Goal: Find specific page/section: Find specific page/section

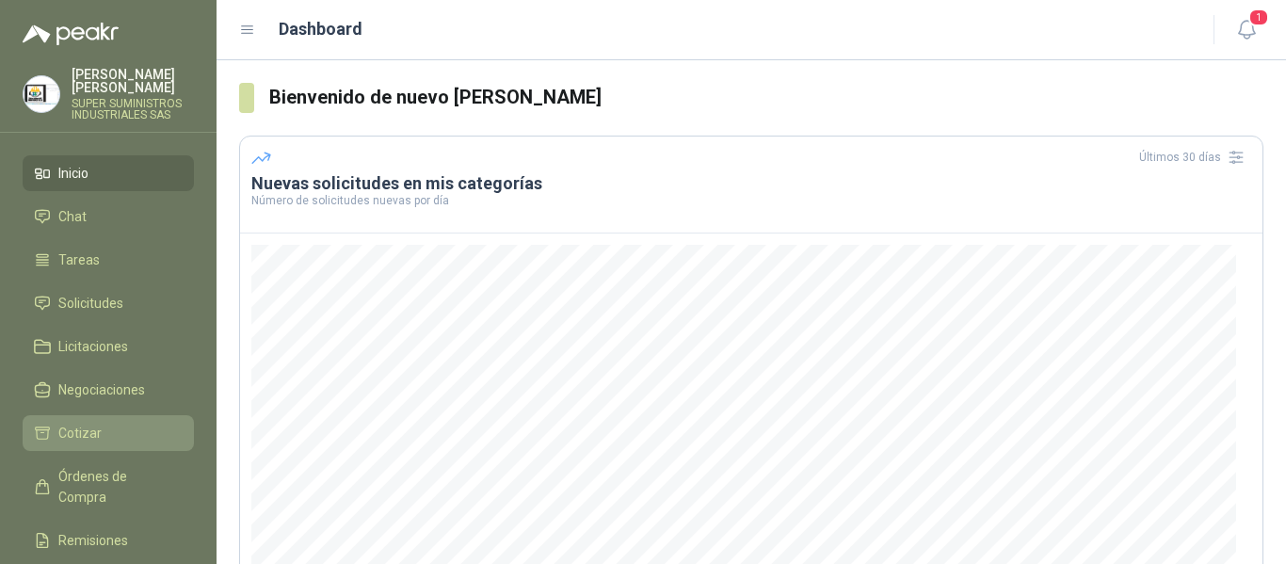
click at [82, 423] on span "Cotizar" at bounding box center [79, 433] width 43 height 21
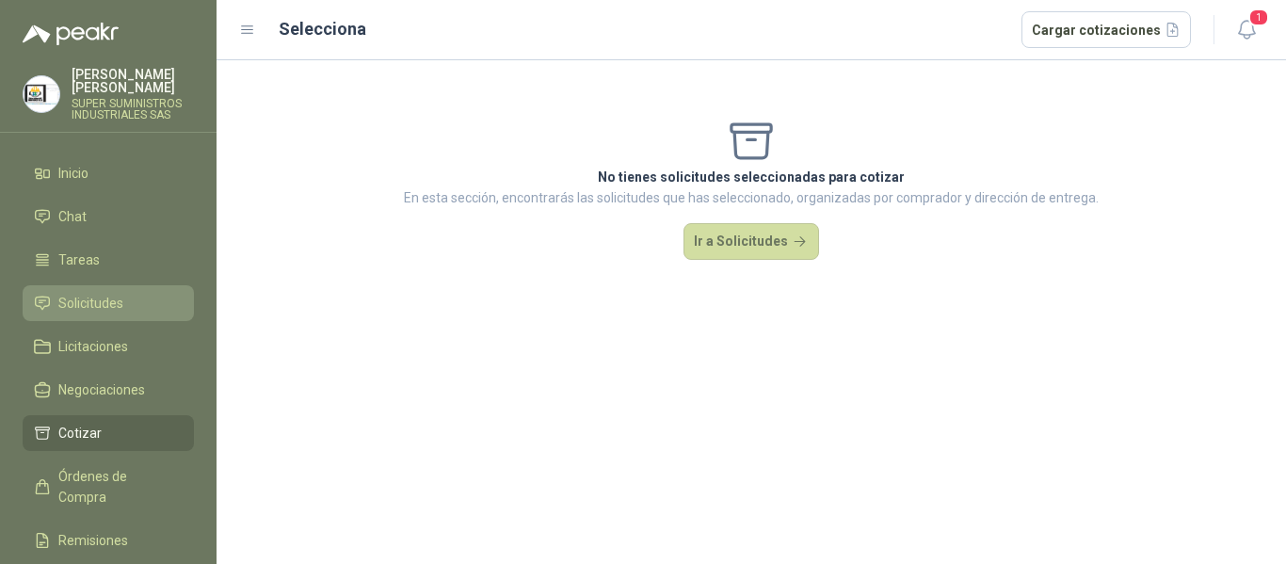
click at [99, 293] on span "Solicitudes" at bounding box center [90, 303] width 65 height 21
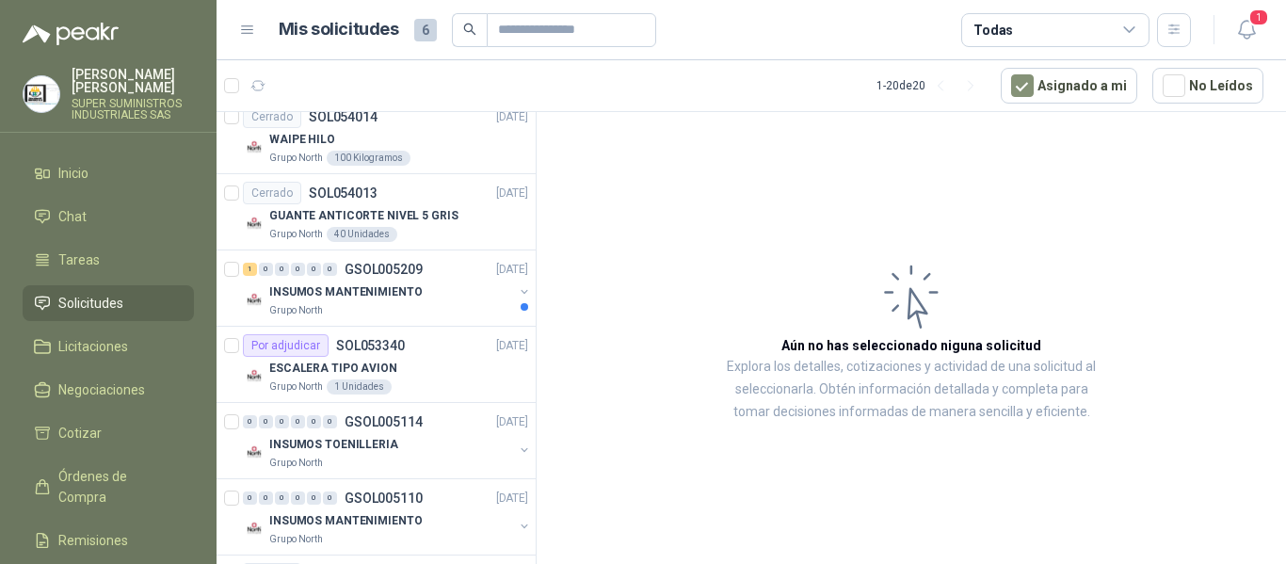
scroll to position [753, 0]
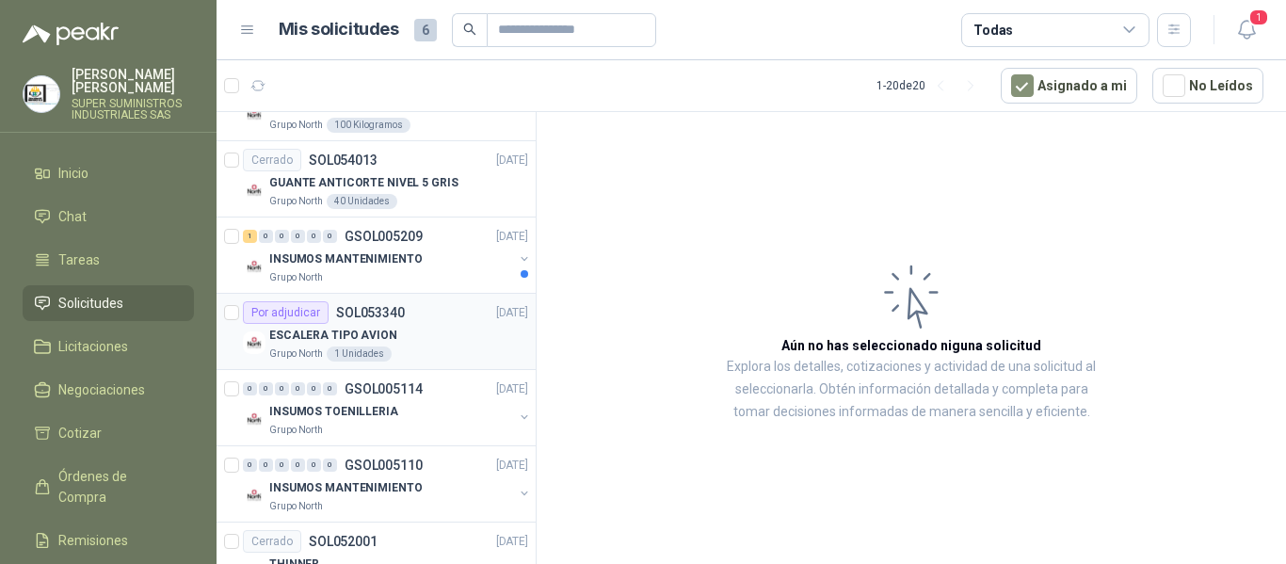
click at [436, 332] on div "ESCALERA TIPO AVION" at bounding box center [398, 335] width 259 height 23
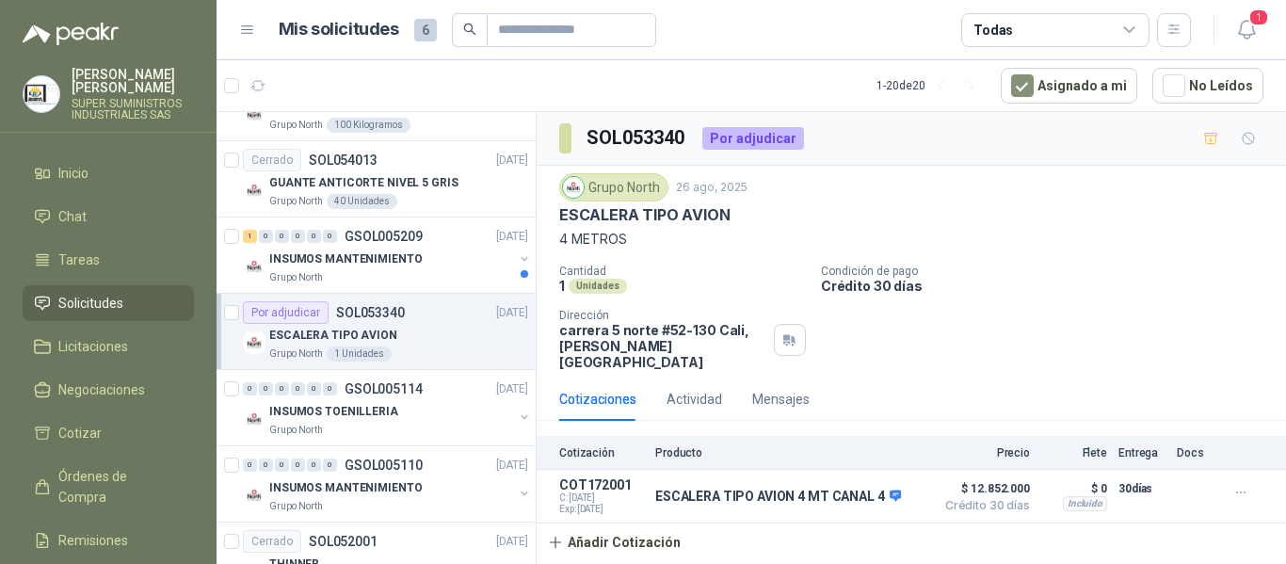
click at [440, 331] on div "ESCALERA TIPO AVION" at bounding box center [398, 335] width 259 height 23
click at [441, 330] on div "ESCALERA TIPO AVION" at bounding box center [398, 335] width 259 height 23
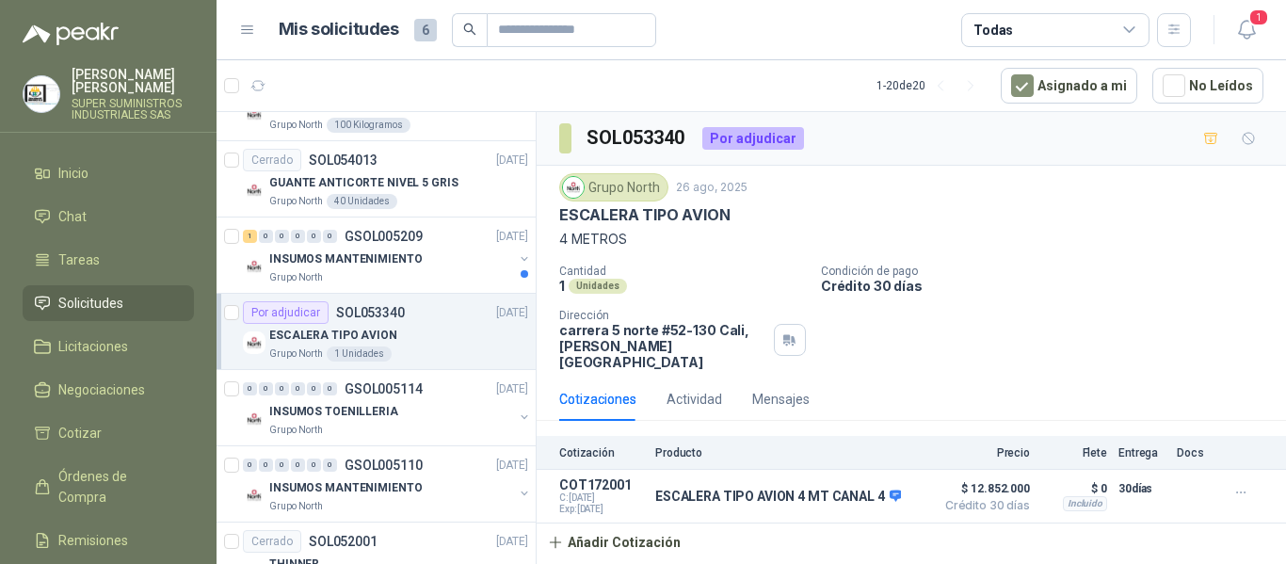
click at [441, 330] on div "ESCALERA TIPO AVION" at bounding box center [398, 335] width 259 height 23
click at [74, 293] on span "Solicitudes" at bounding box center [90, 303] width 65 height 21
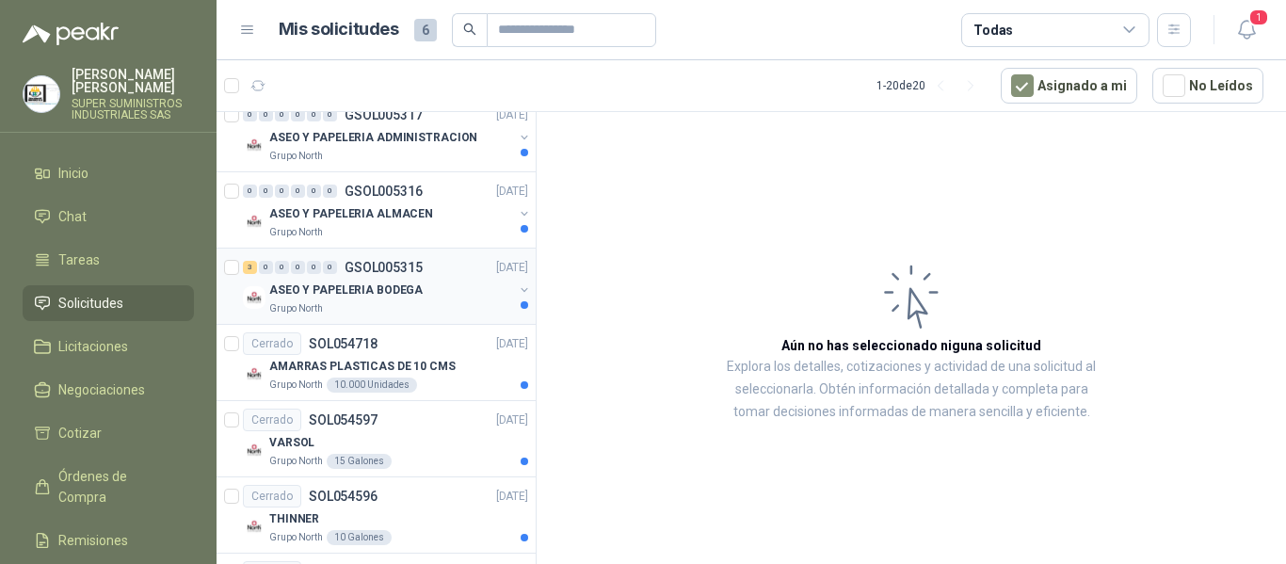
scroll to position [282, 0]
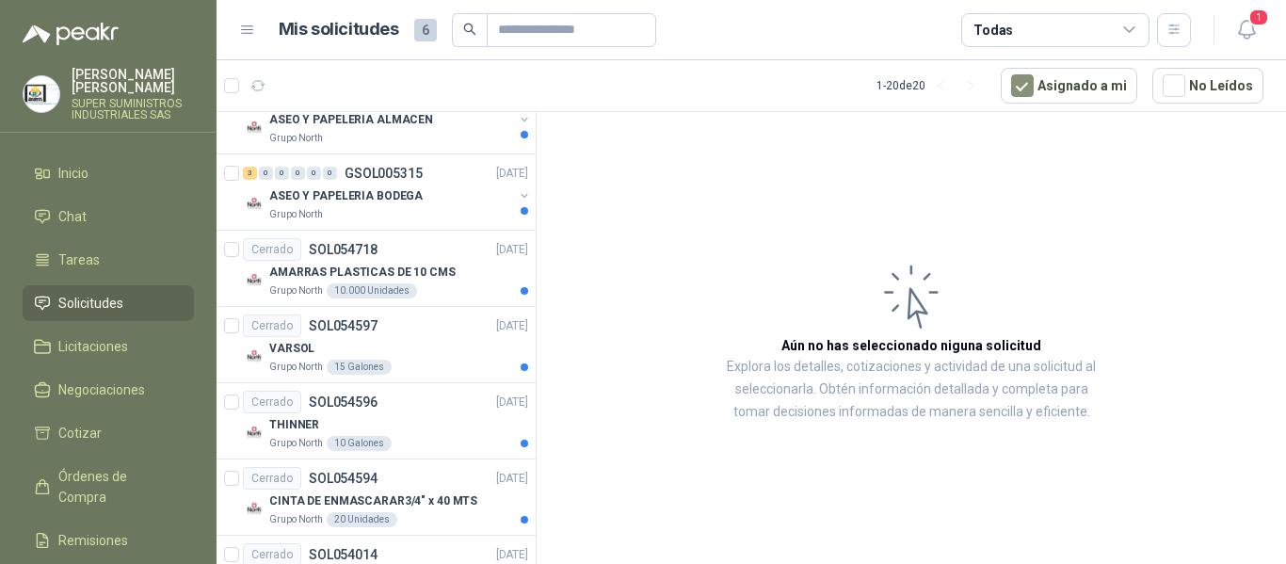
click at [127, 293] on li "Solicitudes" at bounding box center [108, 303] width 149 height 21
